Goal: Task Accomplishment & Management: Manage account settings

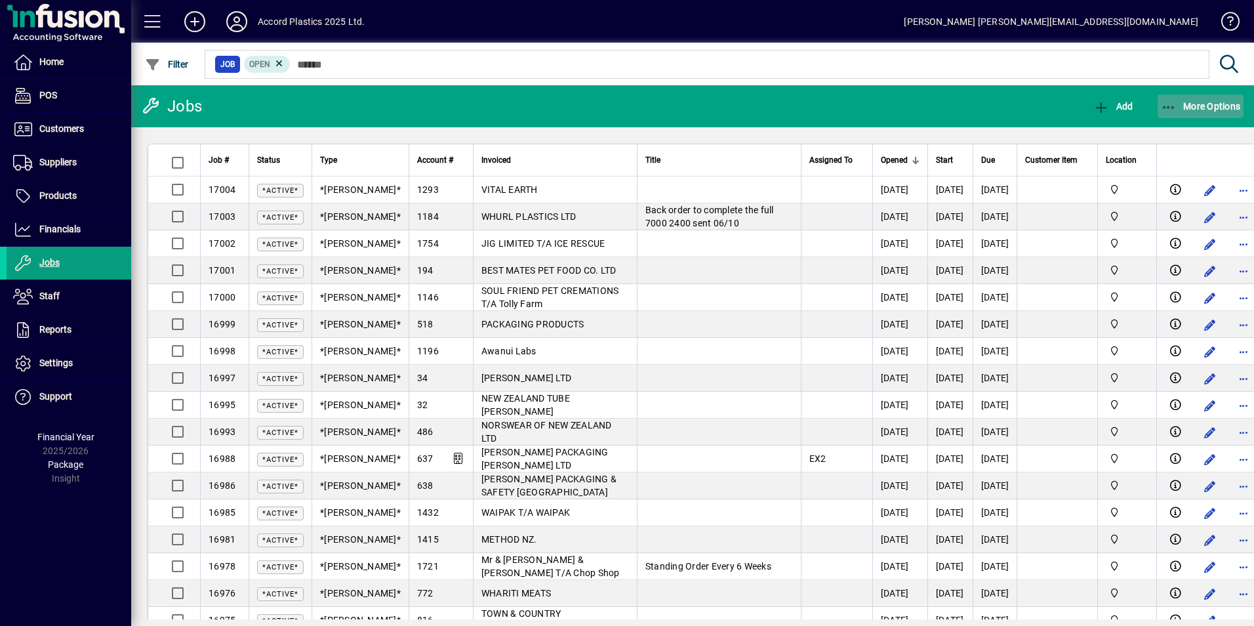
click at [1207, 99] on span "button" at bounding box center [1201, 106] width 87 height 31
click at [64, 230] on div at bounding box center [627, 313] width 1254 height 626
click at [64, 230] on span "Financials" at bounding box center [59, 229] width 41 height 10
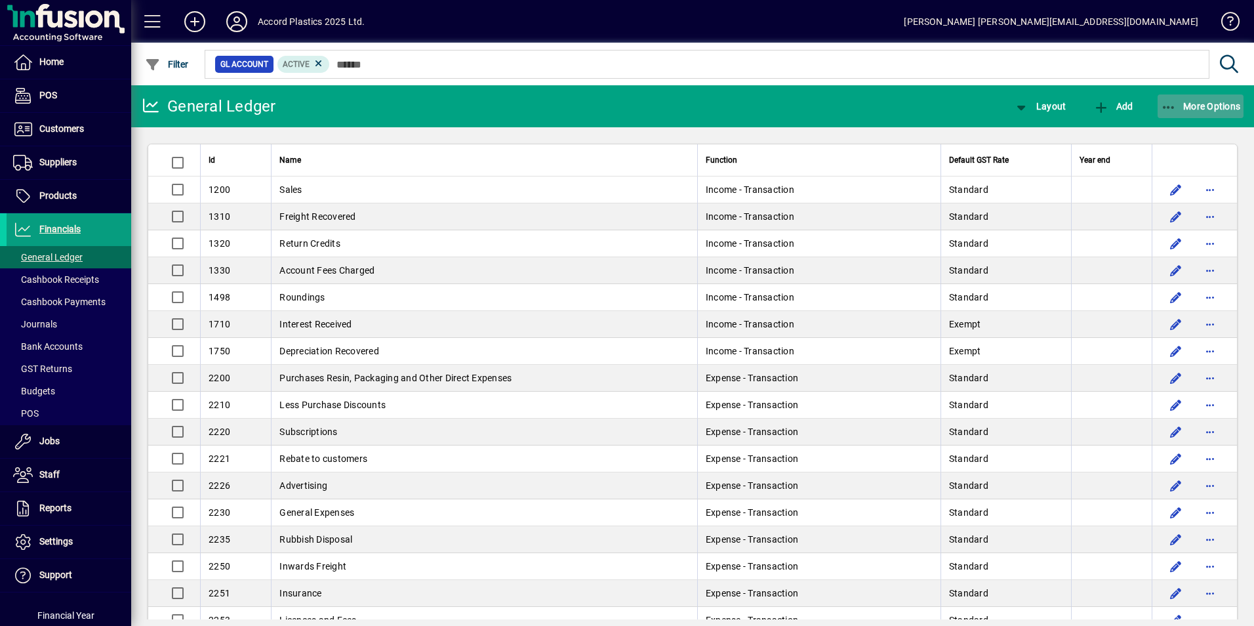
click at [1200, 105] on span "More Options" at bounding box center [1201, 106] width 80 height 10
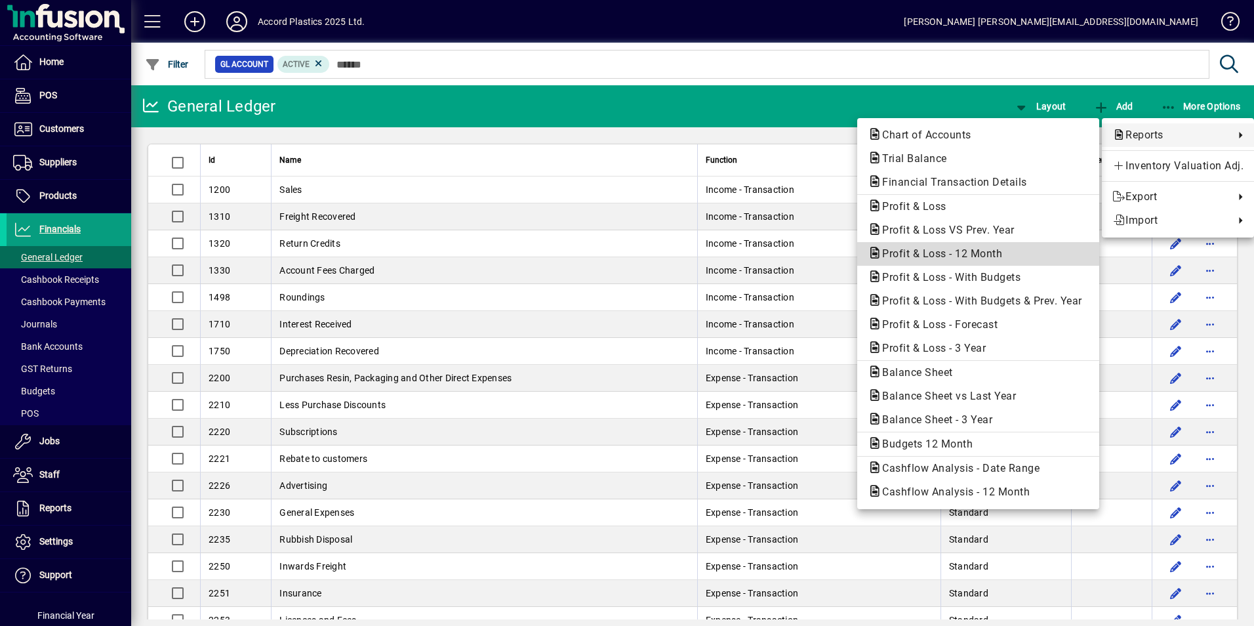
click at [975, 255] on span "Profit & Loss - 12 Month" at bounding box center [938, 253] width 141 height 12
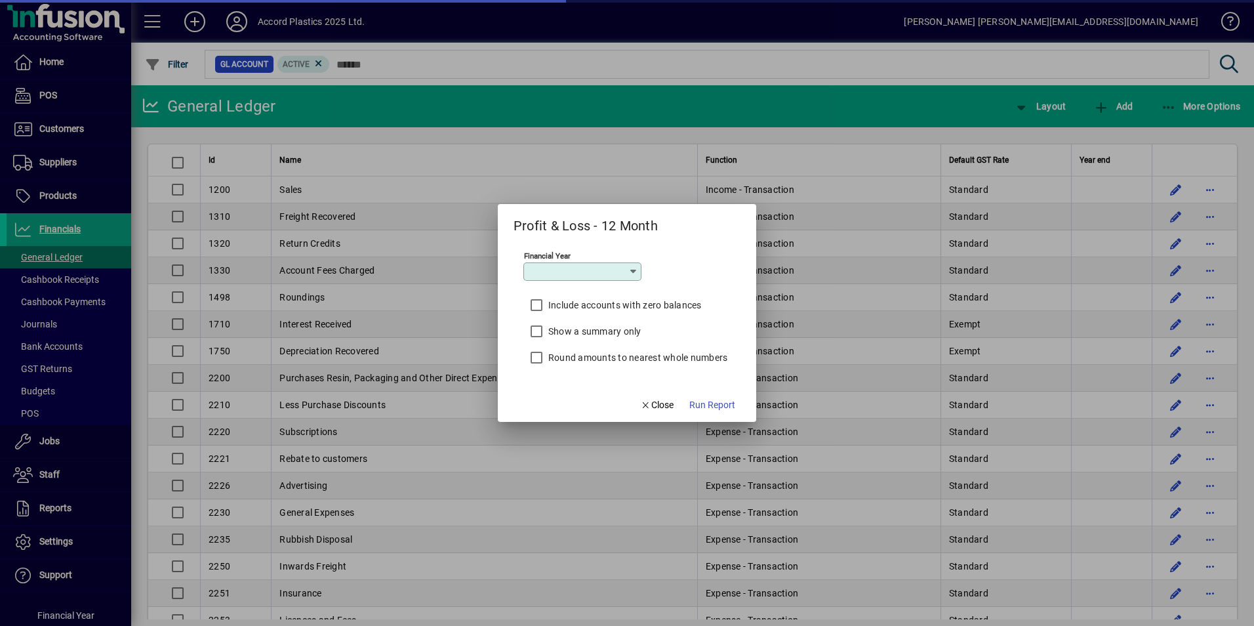
type input "*********"
click at [714, 404] on span "Run Report" at bounding box center [712, 405] width 46 height 14
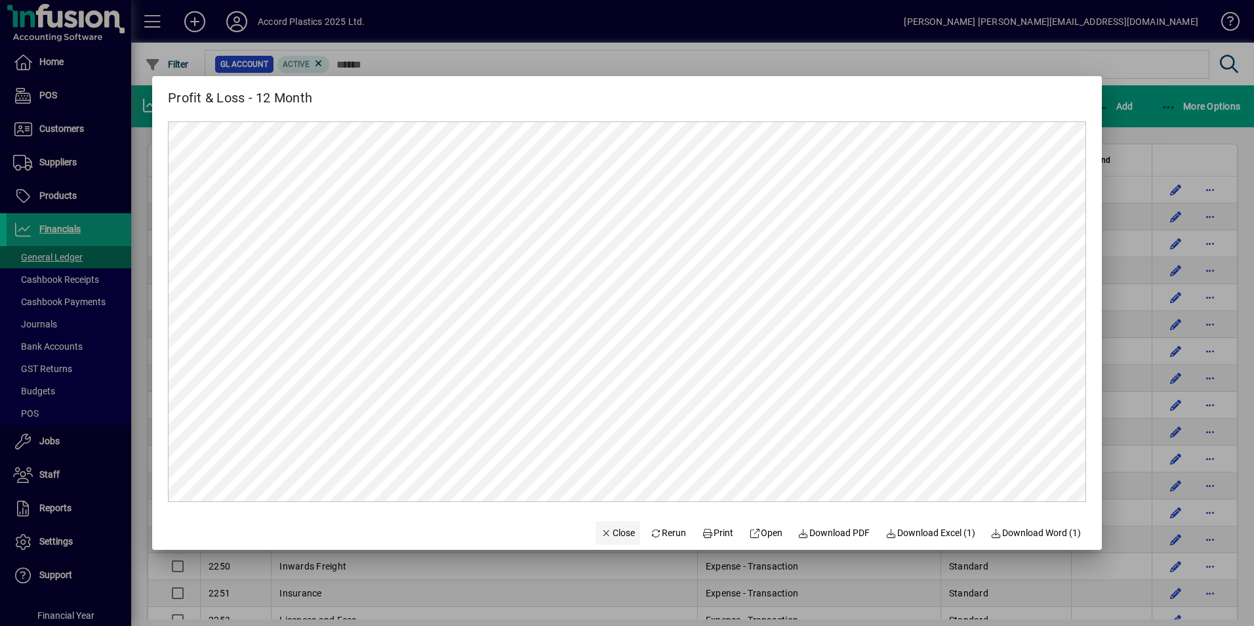
click at [612, 531] on span "Close" at bounding box center [618, 533] width 34 height 14
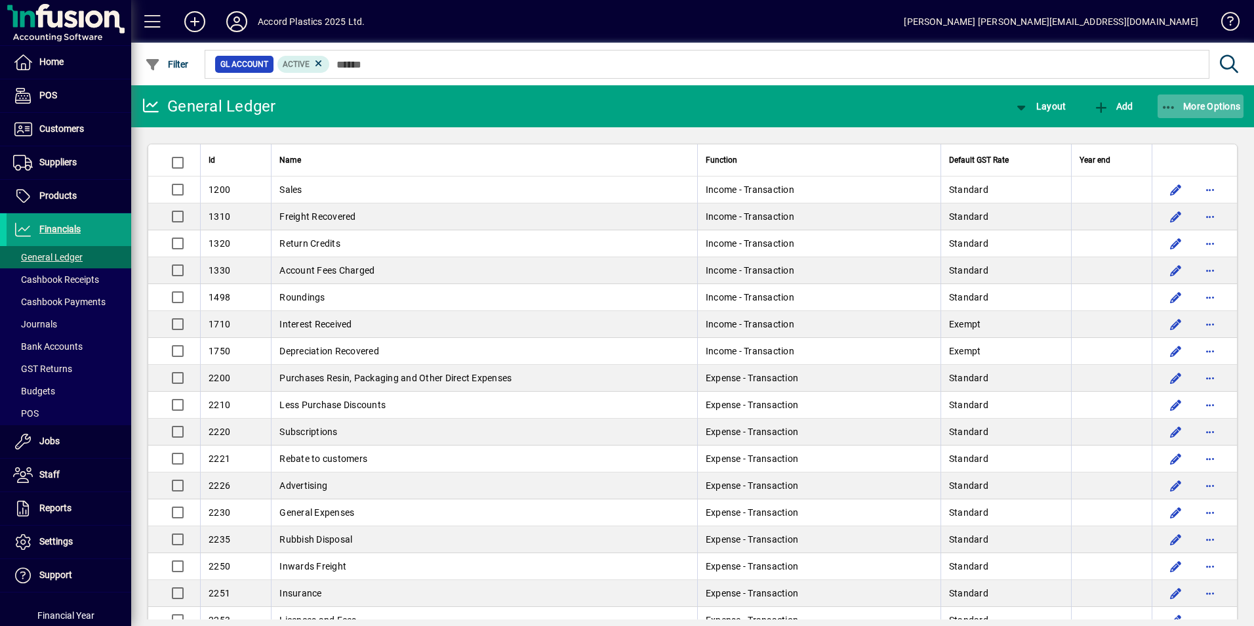
click at [1191, 107] on span "More Options" at bounding box center [1201, 106] width 80 height 10
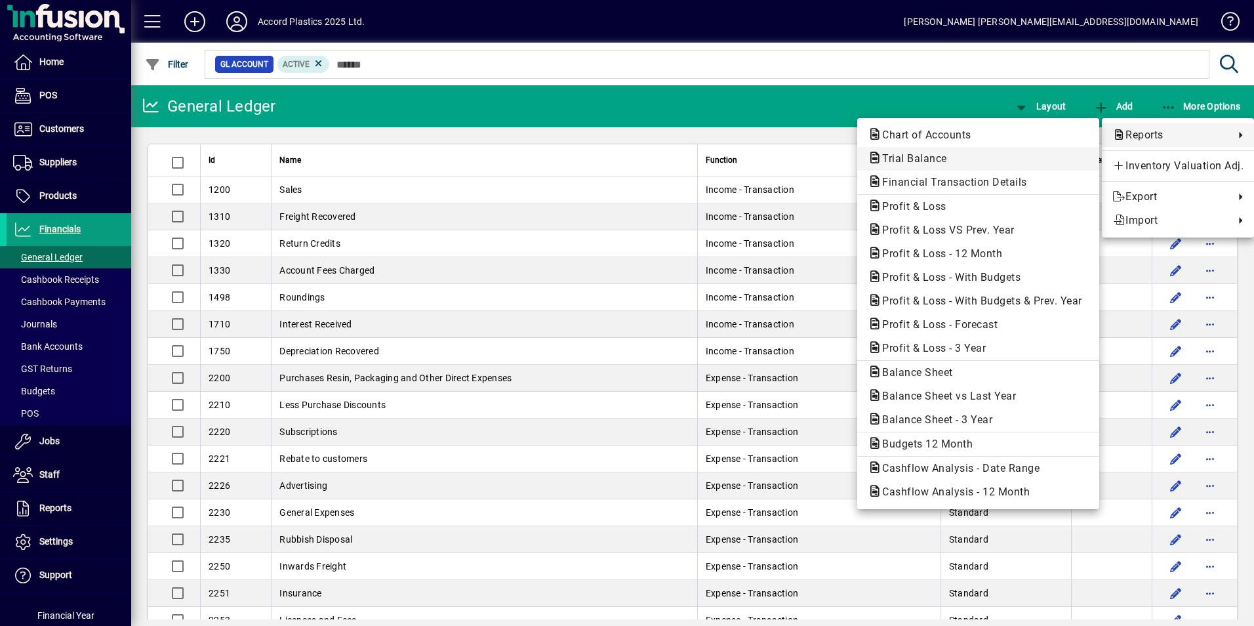
click at [912, 152] on span "Trial Balance" at bounding box center [978, 159] width 221 height 16
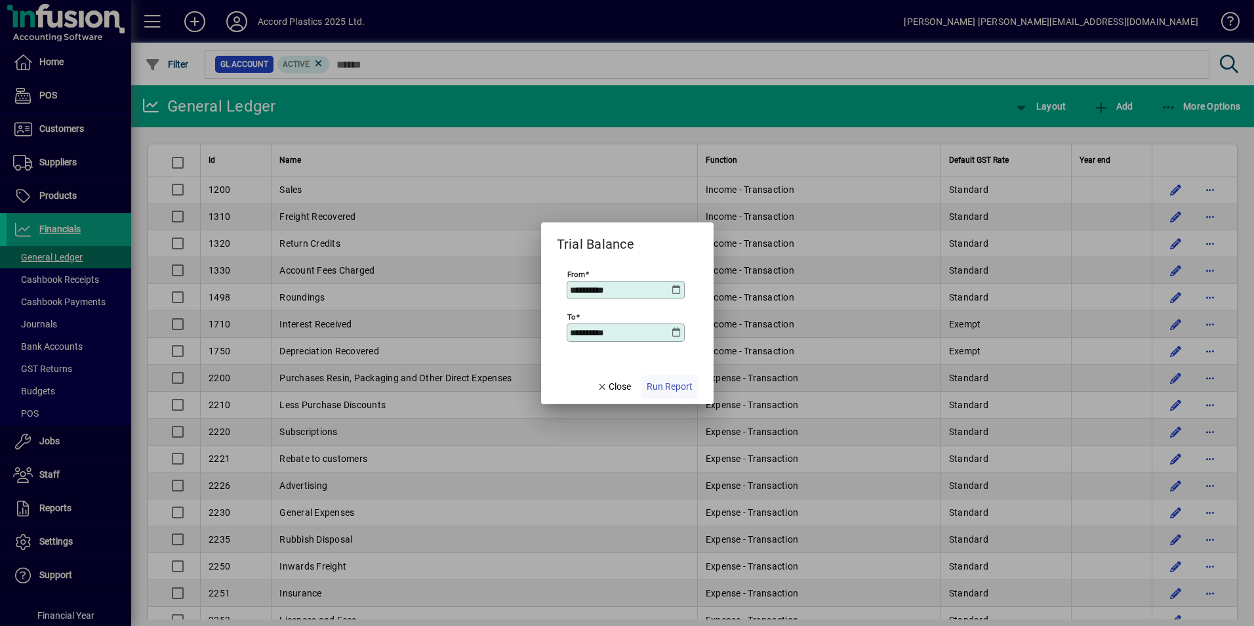
click at [672, 384] on span "Run Report" at bounding box center [670, 387] width 46 height 14
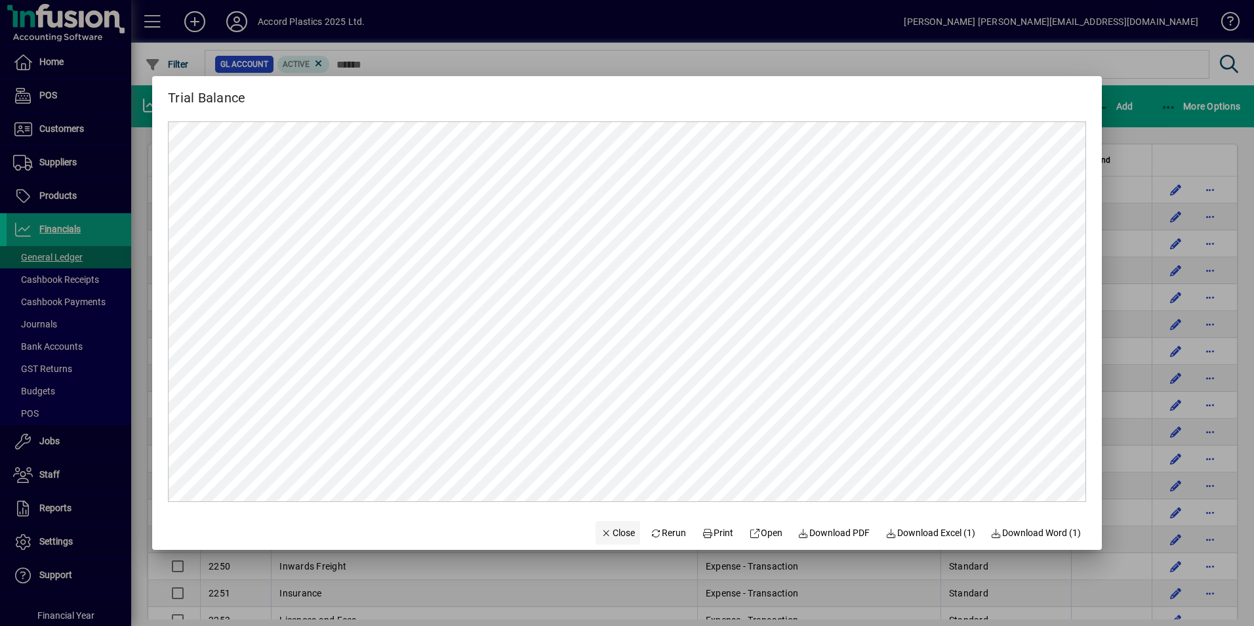
drag, startPoint x: 608, startPoint y: 533, endPoint x: 617, endPoint y: 526, distance: 11.2
click at [608, 533] on span "Close" at bounding box center [618, 533] width 34 height 14
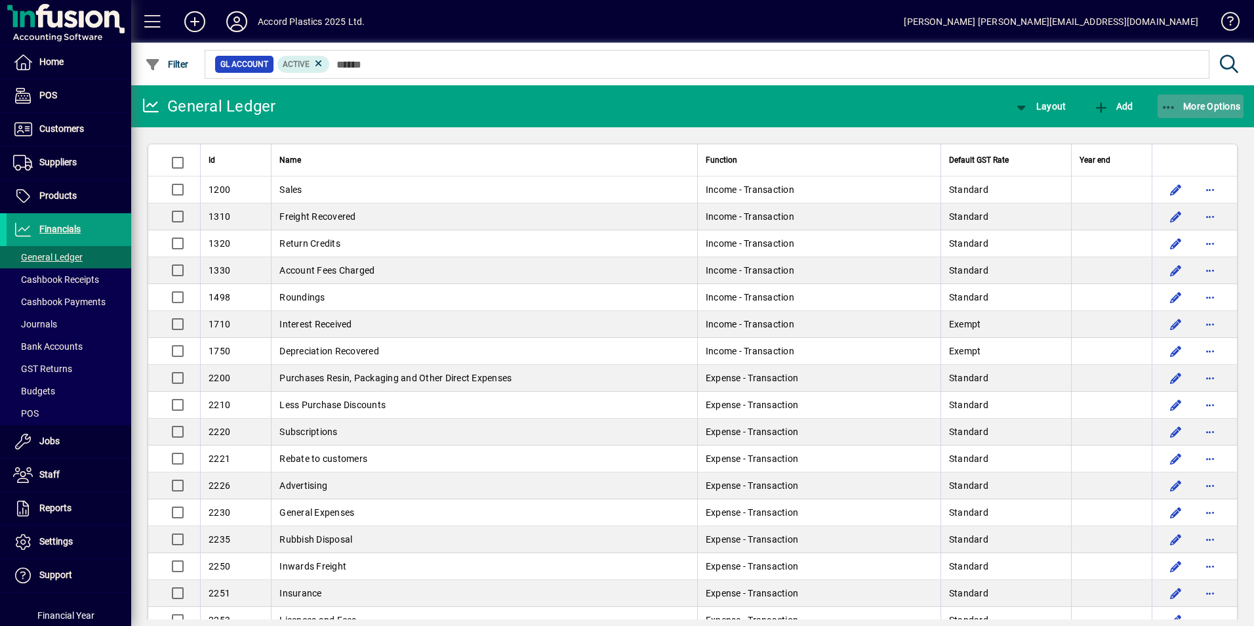
click at [1206, 104] on span "More Options" at bounding box center [1201, 106] width 80 height 10
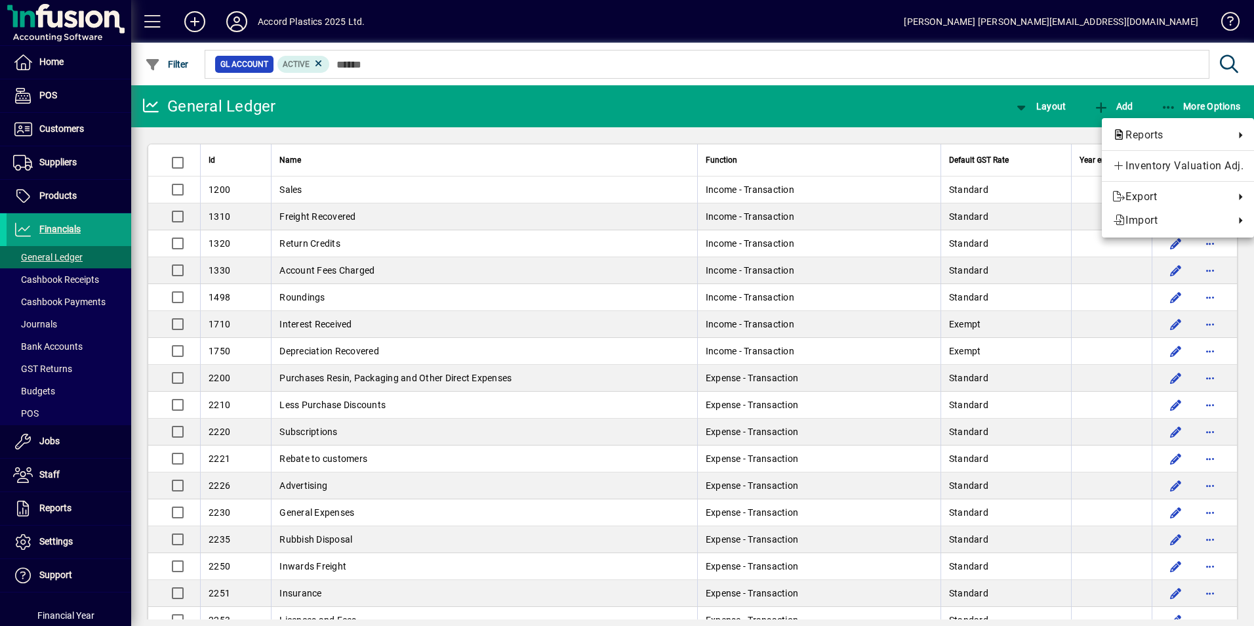
click at [48, 195] on div at bounding box center [627, 313] width 1254 height 626
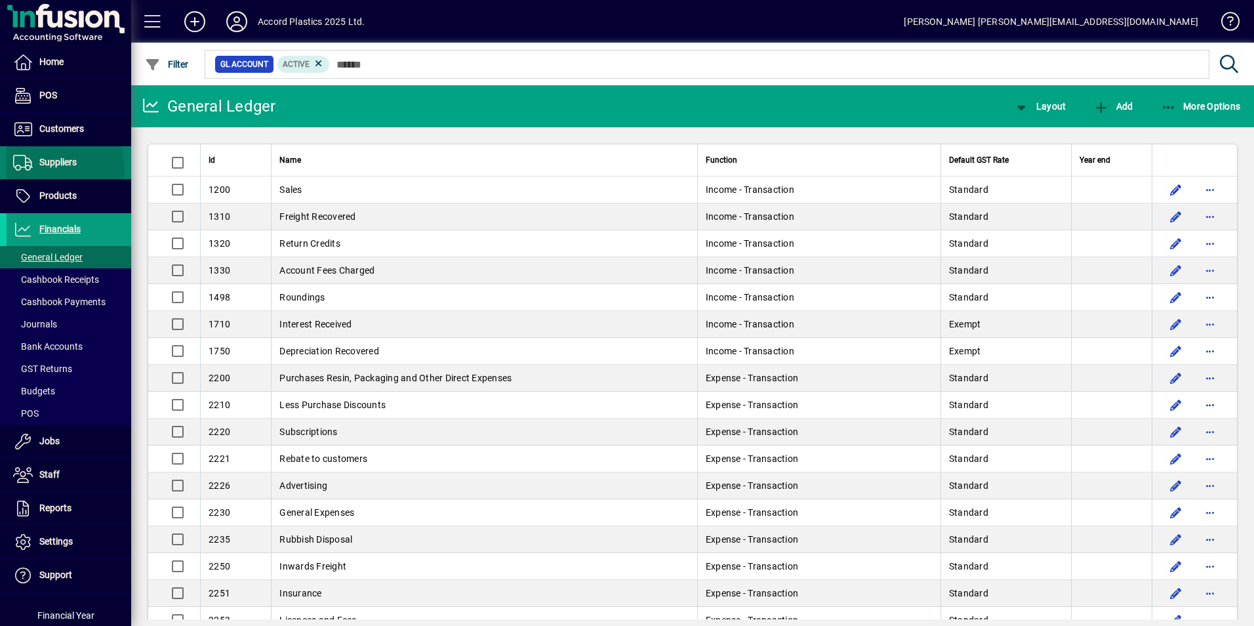
click at [53, 169] on span "Suppliers" at bounding box center [42, 163] width 70 height 16
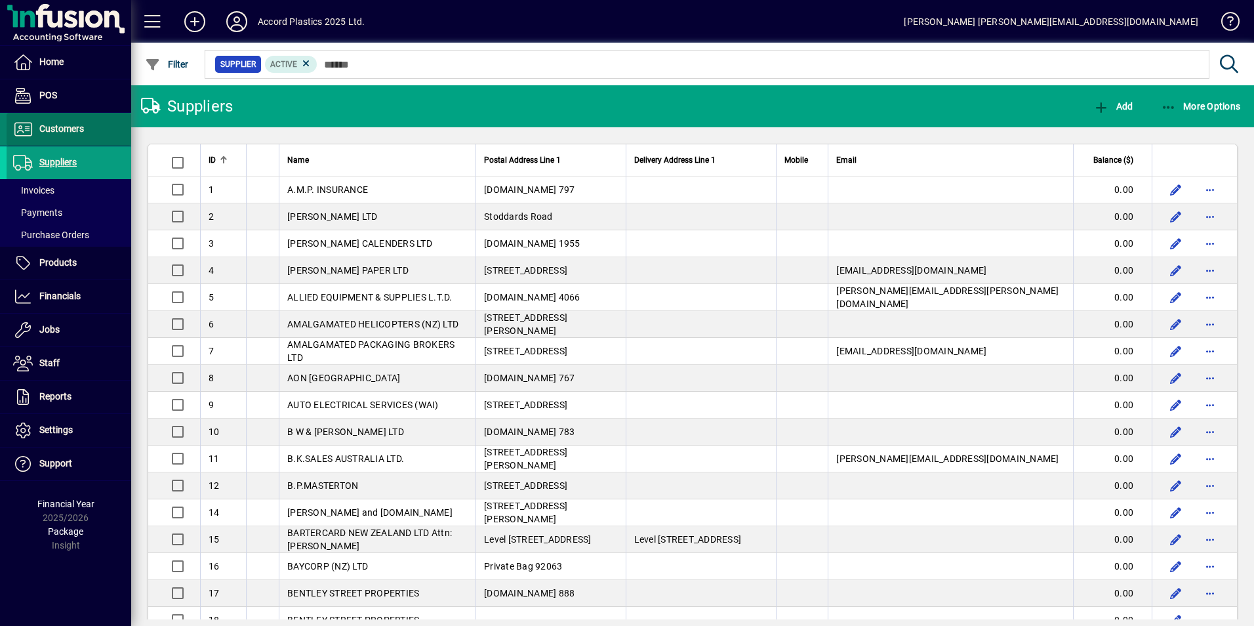
click at [54, 130] on span "Customers" at bounding box center [61, 128] width 45 height 10
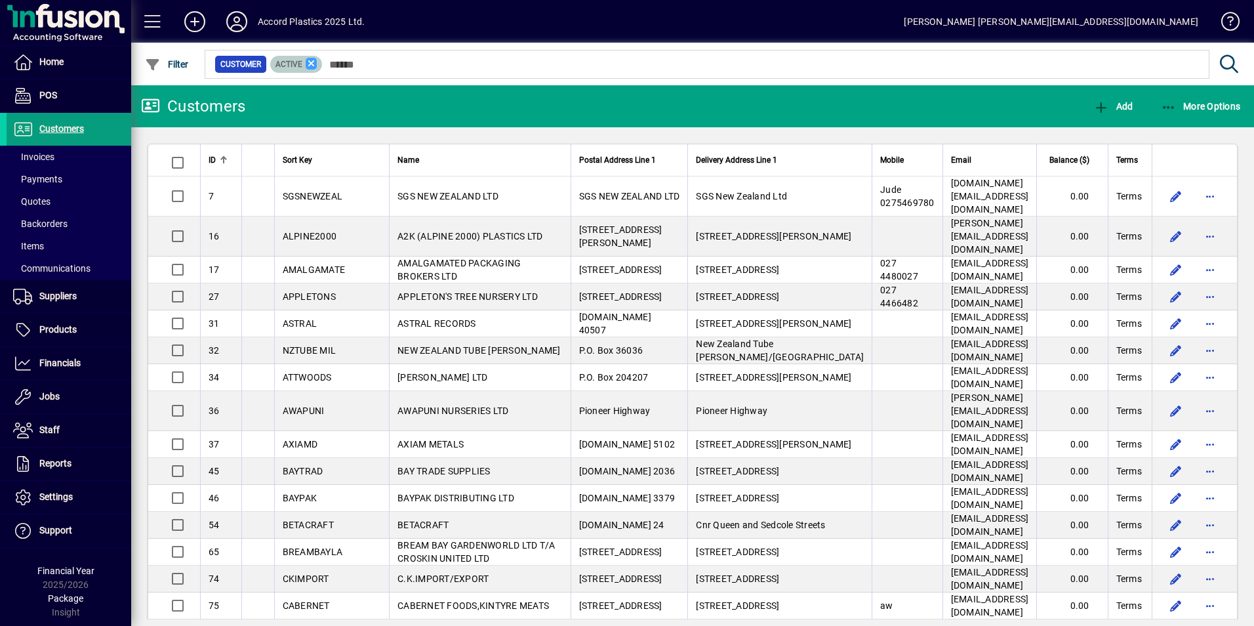
click at [310, 66] on icon at bounding box center [312, 64] width 12 height 12
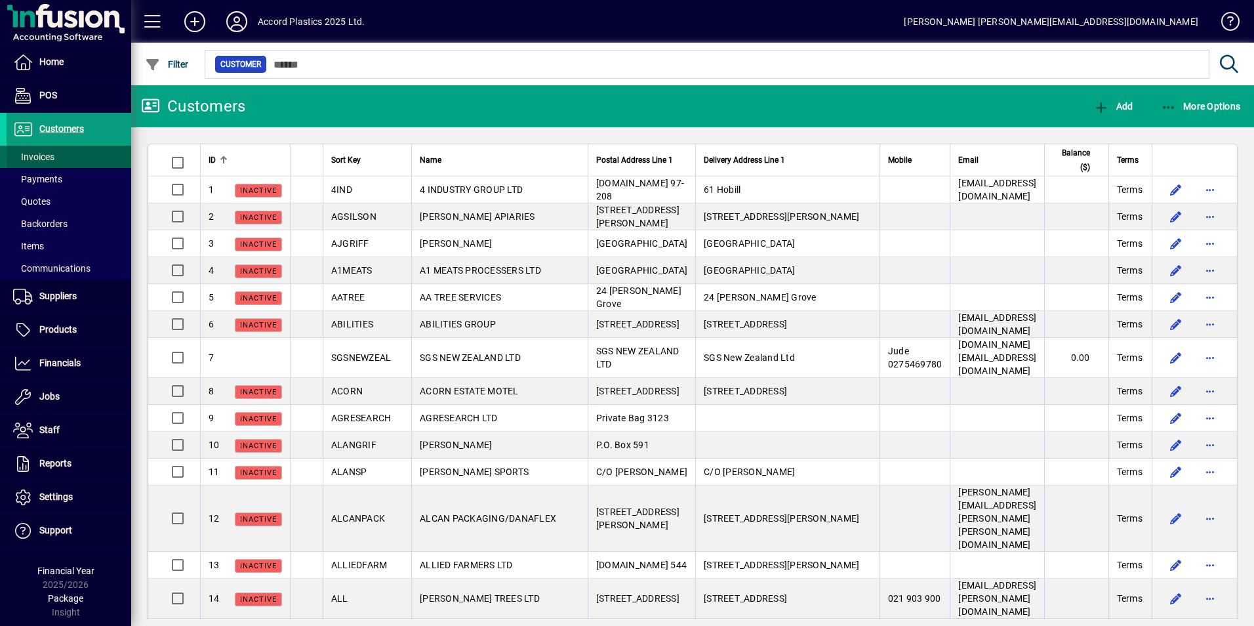
click at [56, 159] on span at bounding box center [69, 156] width 125 height 31
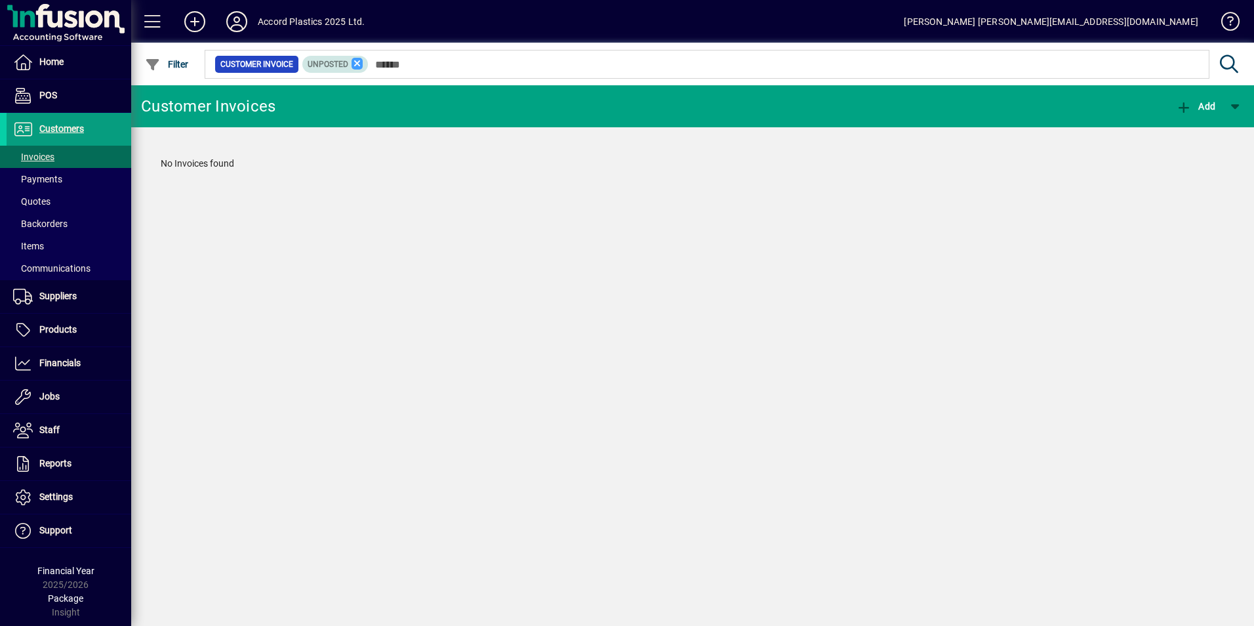
click at [356, 64] on icon at bounding box center [358, 64] width 12 height 12
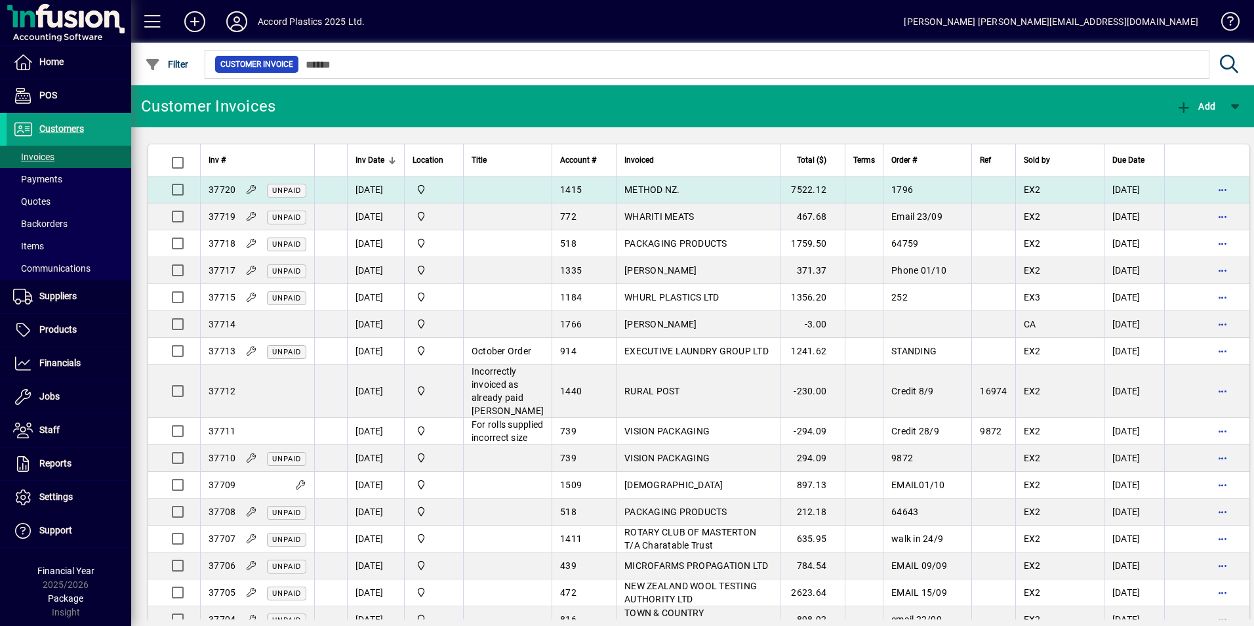
click at [627, 188] on span "METHOD NZ." at bounding box center [653, 189] width 56 height 10
click at [627, 188] on div "Customer Invoices Add Inv # Inv Date Location Title Account # Invoiced Total ($…" at bounding box center [692, 355] width 1123 height 541
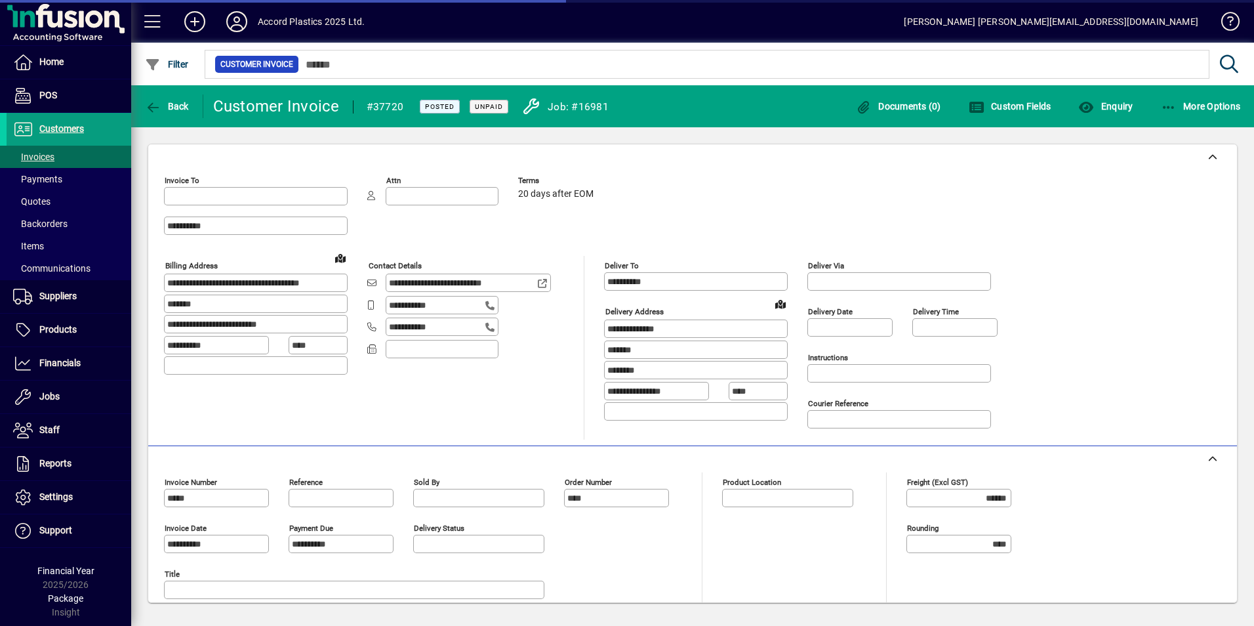
type input "**********"
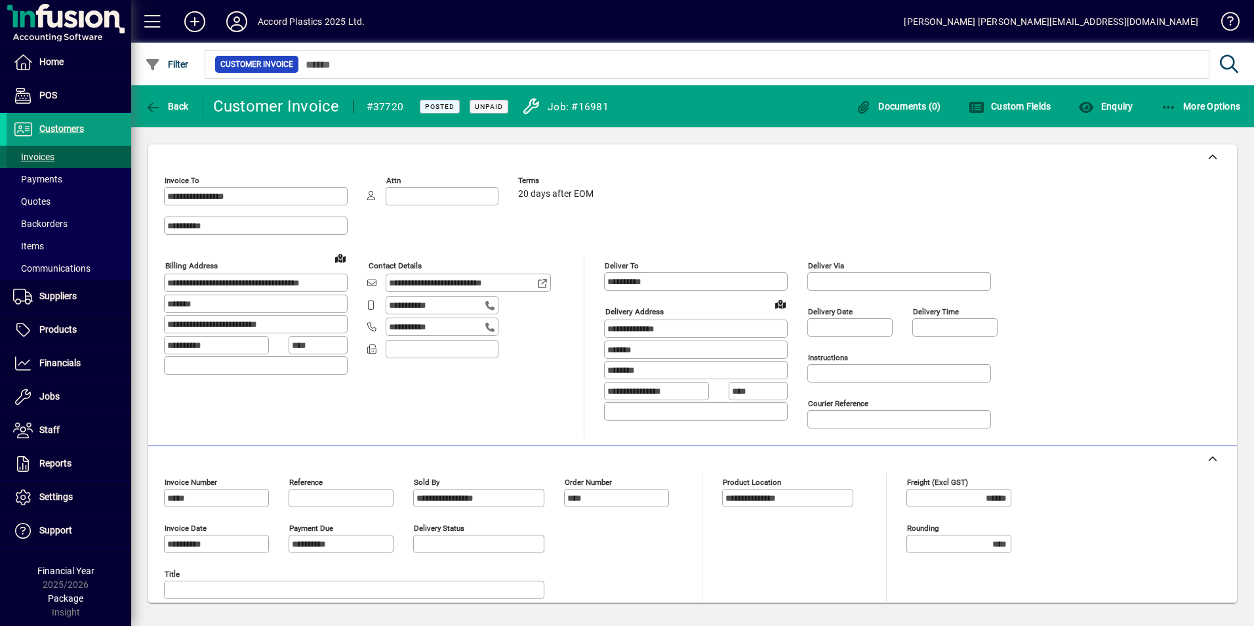
click at [31, 153] on span "Invoices" at bounding box center [33, 157] width 41 height 10
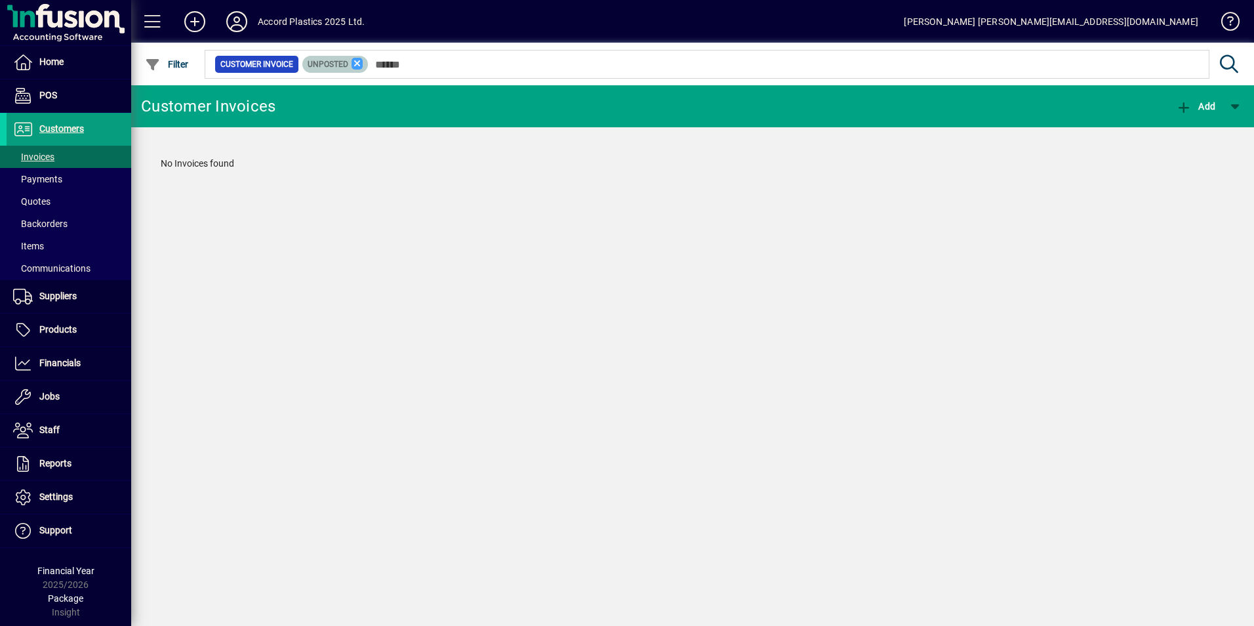
click at [361, 64] on icon at bounding box center [358, 64] width 12 height 12
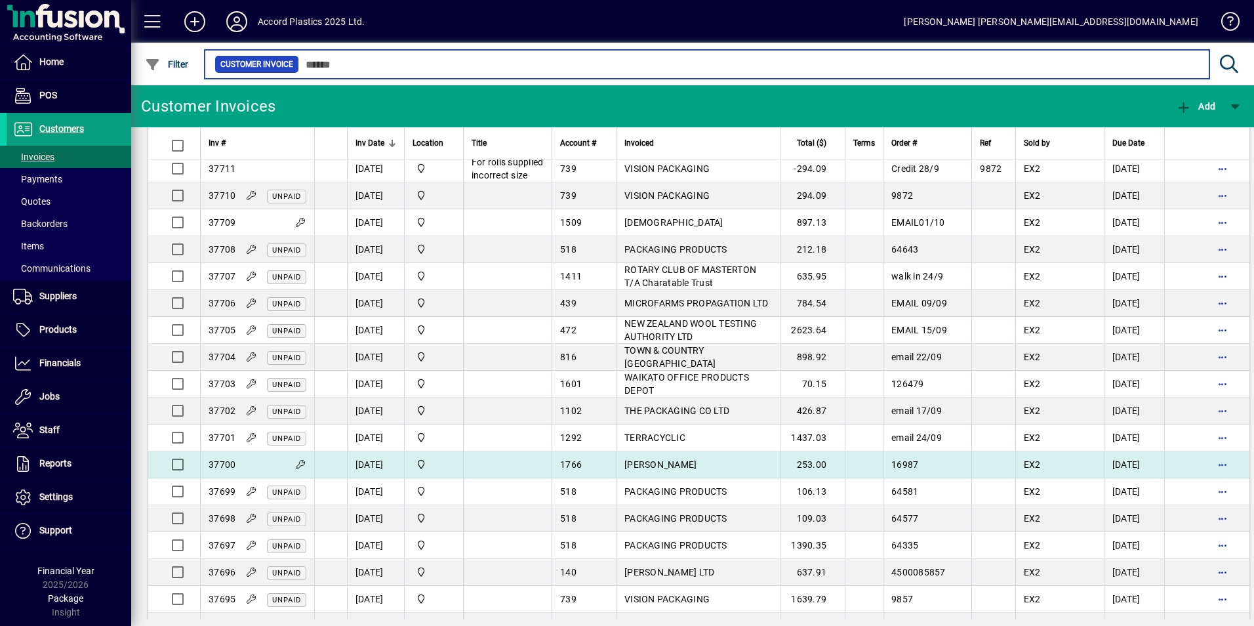
scroll to position [328, 0]
